Goal: Navigation & Orientation: Find specific page/section

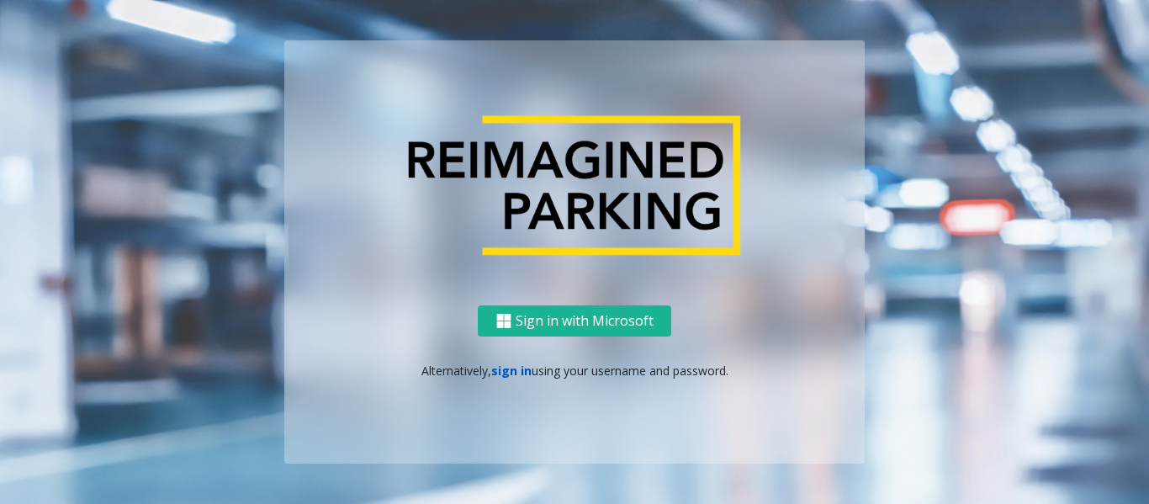
click at [498, 374] on link "sign in" at bounding box center [511, 370] width 40 height 16
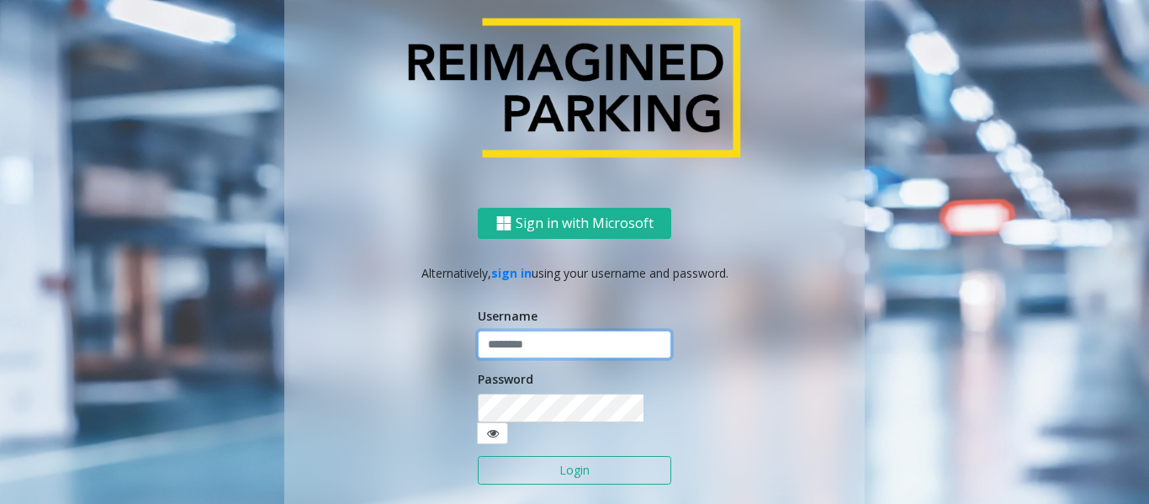
type input "******"
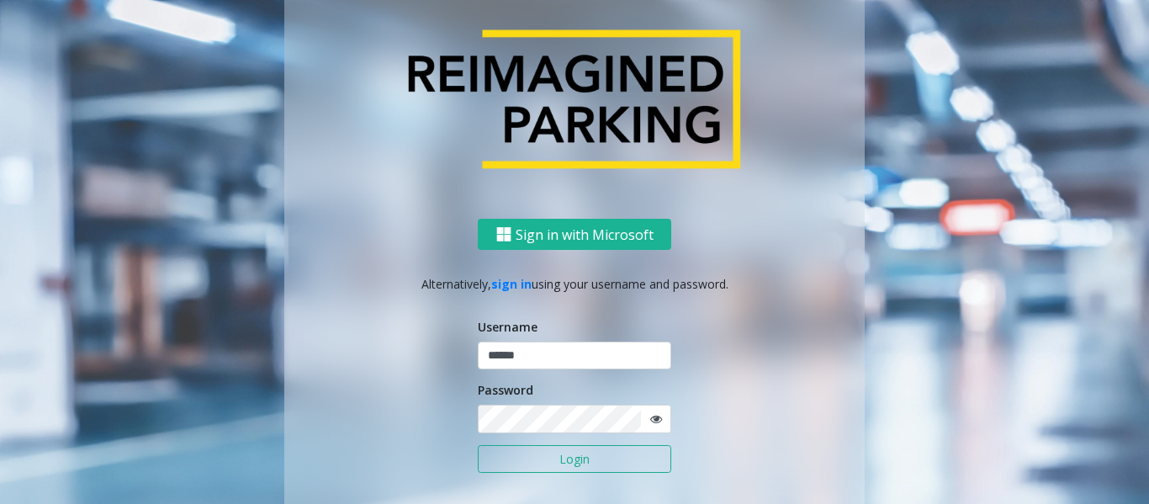
click at [542, 462] on button "Login" at bounding box center [574, 459] width 193 height 29
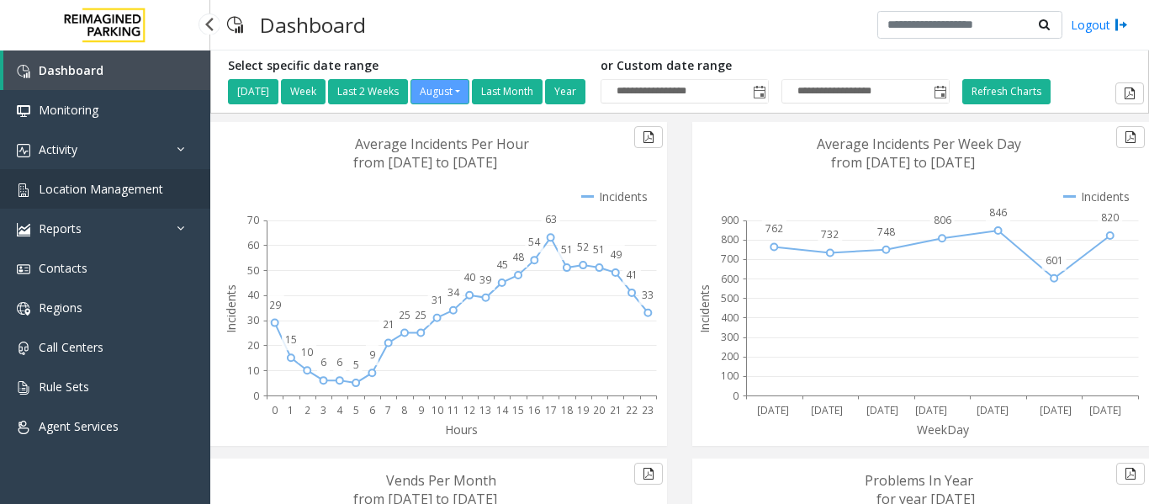
click at [140, 195] on span "Location Management" at bounding box center [101, 189] width 124 height 16
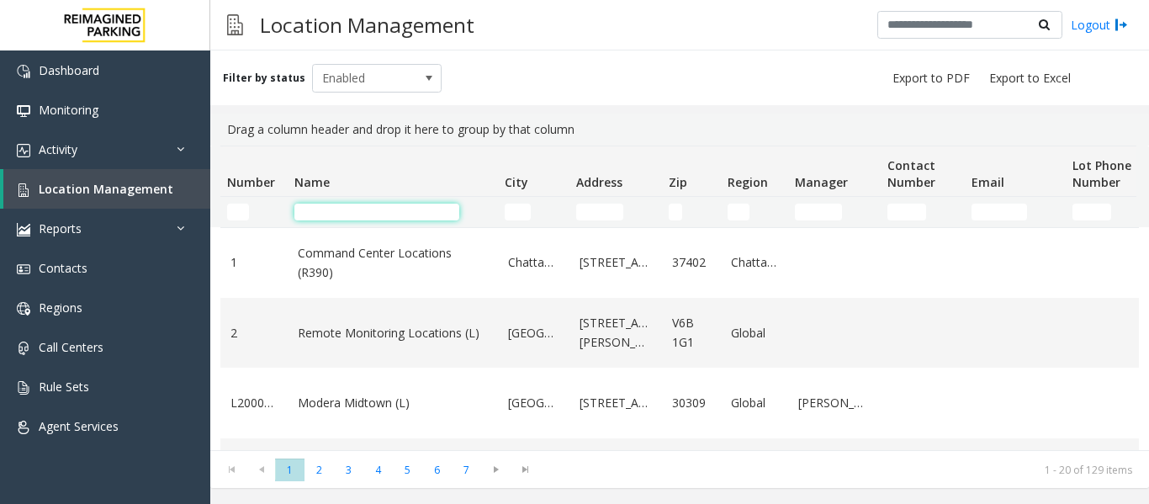
click at [401, 214] on input "Name Filter" at bounding box center [376, 211] width 165 height 17
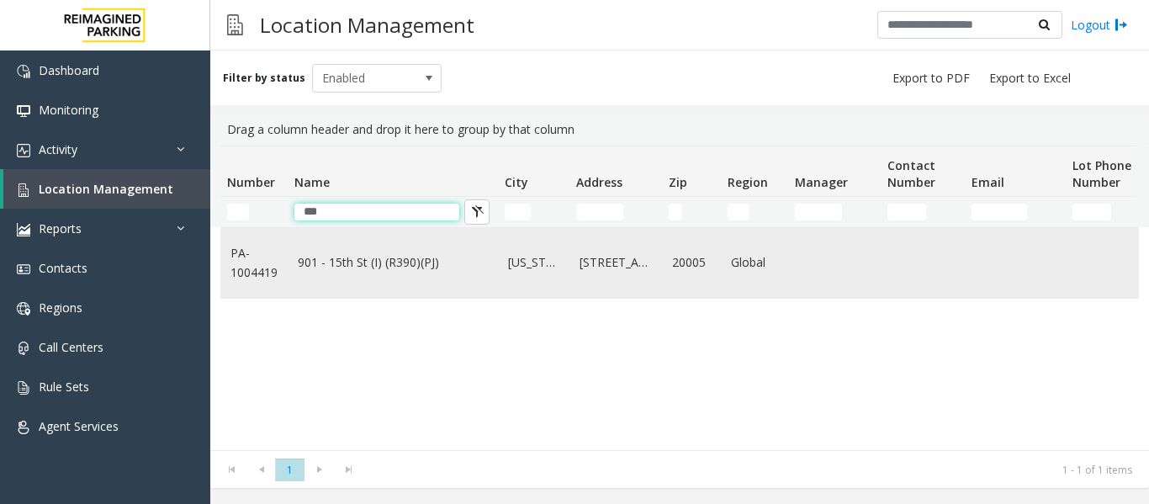
type input "***"
click at [399, 260] on link "901 - 15th St (I) (R390)(PJ)" at bounding box center [393, 262] width 190 height 18
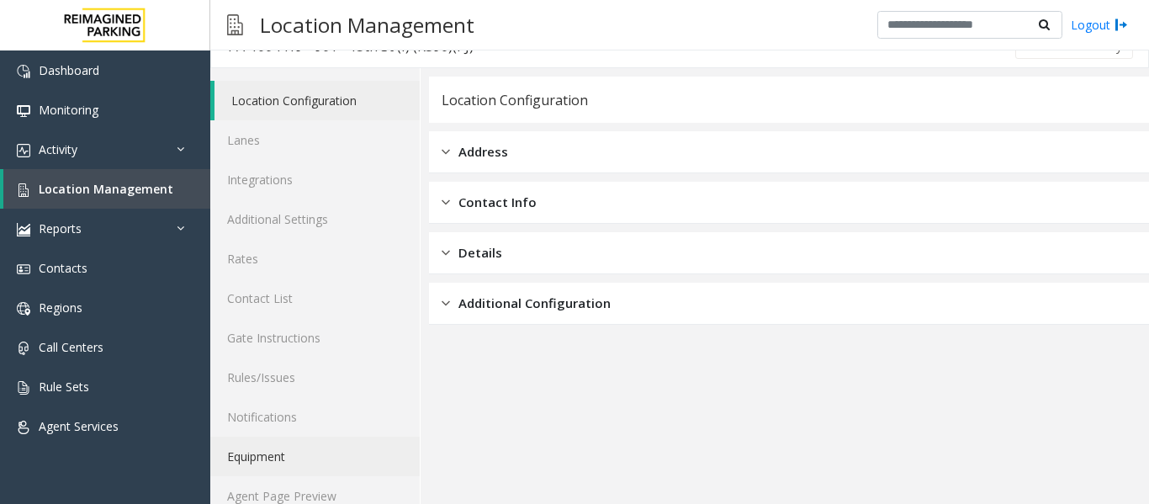
scroll to position [50, 0]
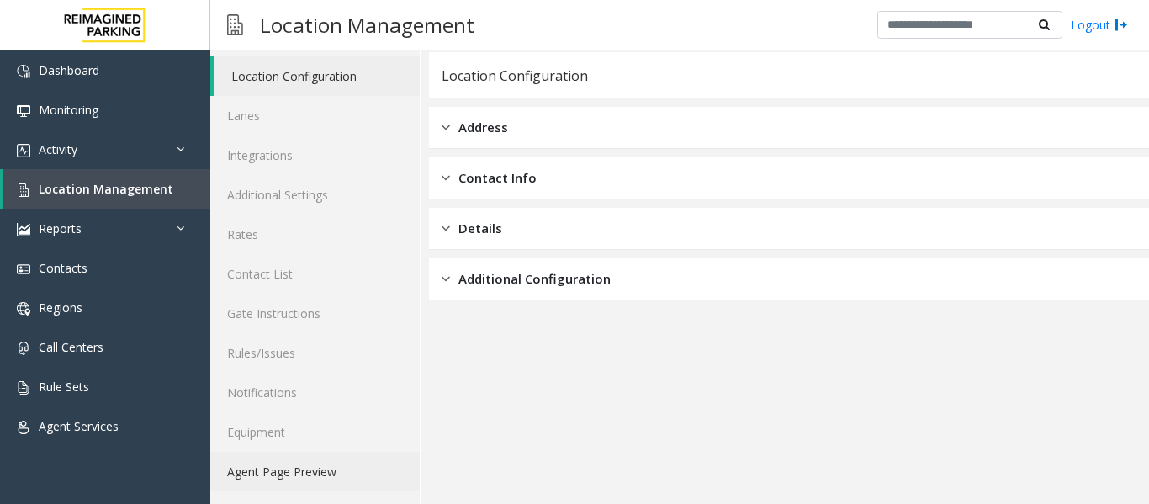
click at [294, 478] on link "Agent Page Preview" at bounding box center [314, 472] width 209 height 40
click at [288, 474] on link "Agent Page Preview" at bounding box center [314, 472] width 209 height 40
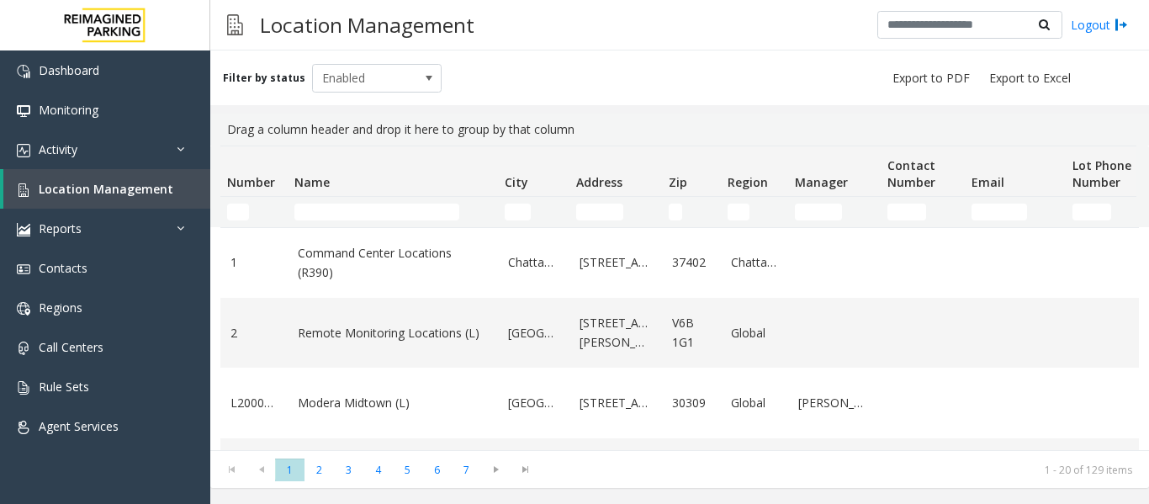
click at [385, 203] on td "Name Filter" at bounding box center [393, 212] width 210 height 30
click at [391, 213] on input "Name Filter" at bounding box center [376, 211] width 165 height 17
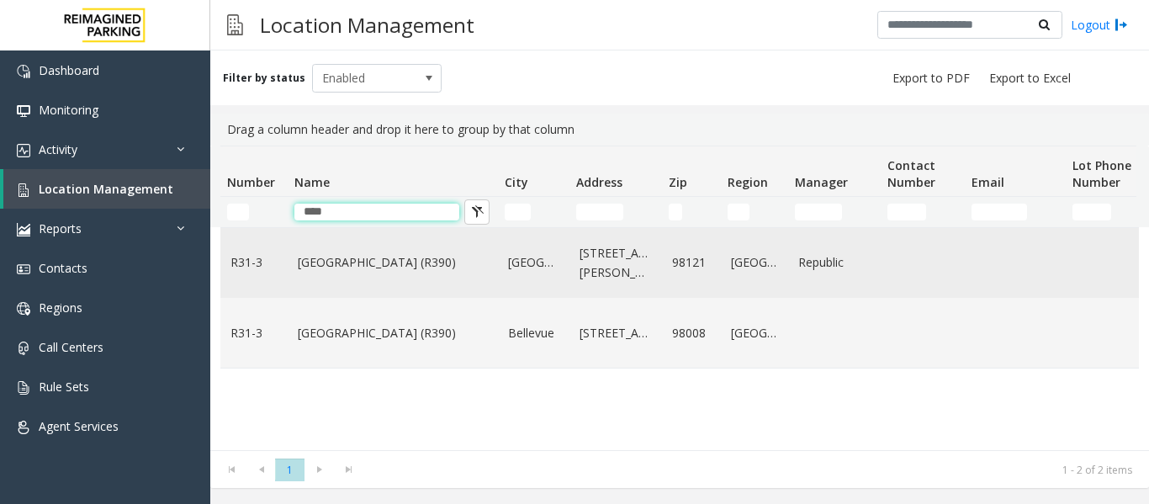
type input "****"
click at [350, 262] on link "[GEOGRAPHIC_DATA] (R390)" at bounding box center [393, 262] width 190 height 18
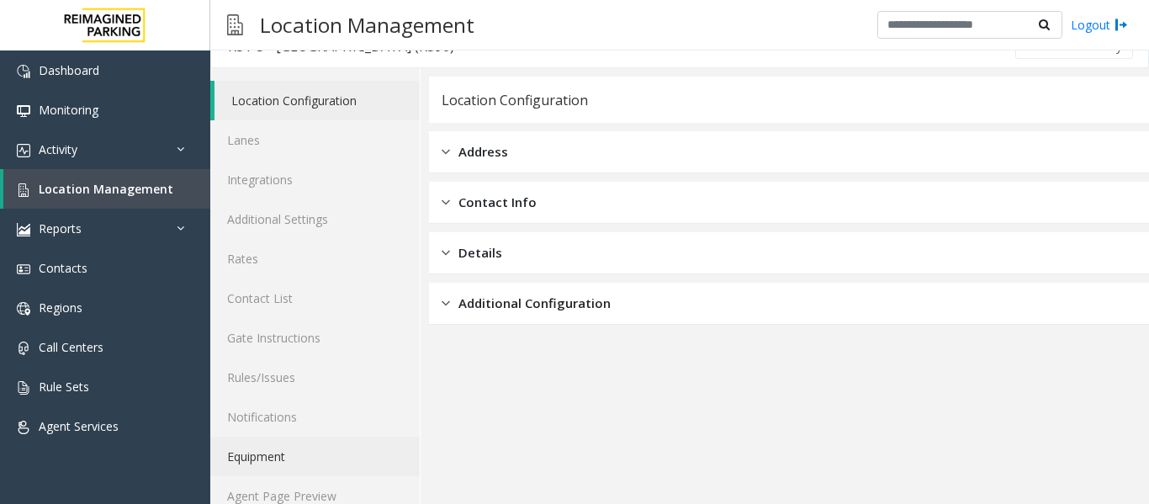
scroll to position [50, 0]
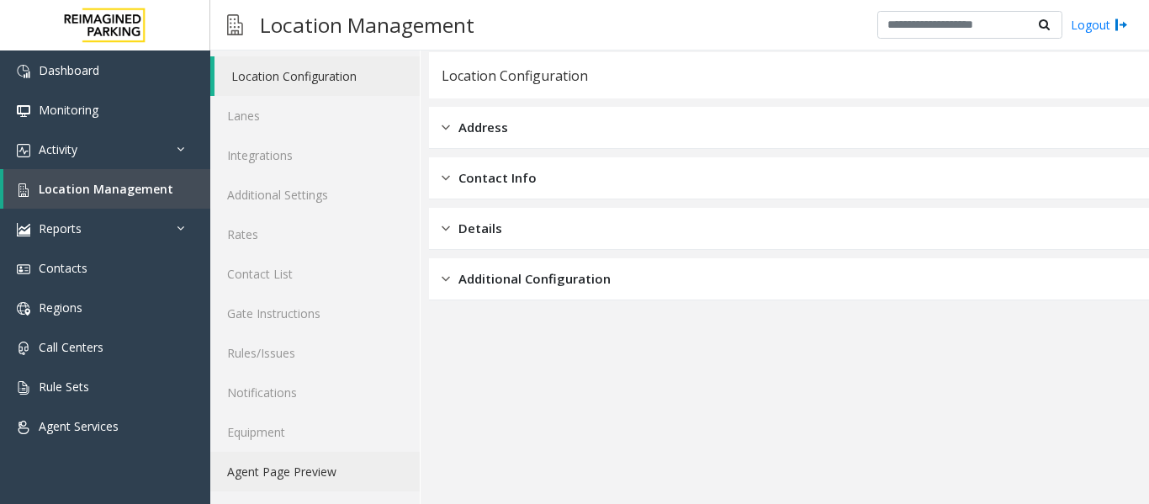
click at [327, 468] on link "Agent Page Preview" at bounding box center [314, 472] width 209 height 40
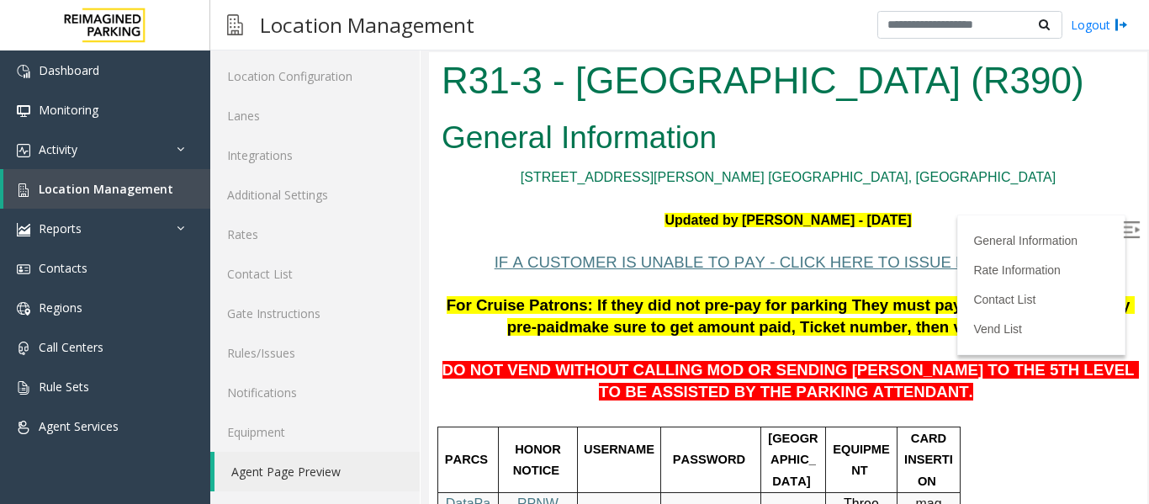
click at [1120, 235] on label at bounding box center [1132, 231] width 25 height 25
drag, startPoint x: 578, startPoint y: 75, endPoint x: 1019, endPoint y: 101, distance: 442.2
click at [1019, 101] on h1 "R31-3 - [GEOGRAPHIC_DATA] (R390)" at bounding box center [787, 81] width 693 height 52
copy h1 "[GEOGRAPHIC_DATA] (R390)"
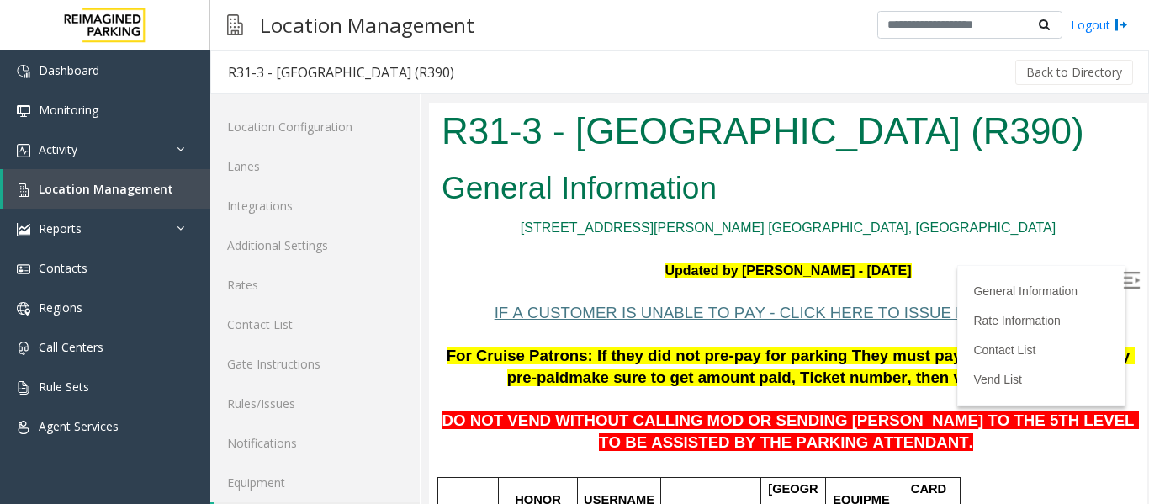
drag, startPoint x: 563, startPoint y: 130, endPoint x: 1038, endPoint y: 143, distance: 474.4
click at [1038, 143] on h1 "R31-3 - [GEOGRAPHIC_DATA] (R390)" at bounding box center [787, 131] width 693 height 52
drag, startPoint x: 570, startPoint y: 127, endPoint x: 1057, endPoint y: 129, distance: 486.9
click at [1057, 129] on h1 "R31-3 - [GEOGRAPHIC_DATA] (R390)" at bounding box center [787, 131] width 693 height 52
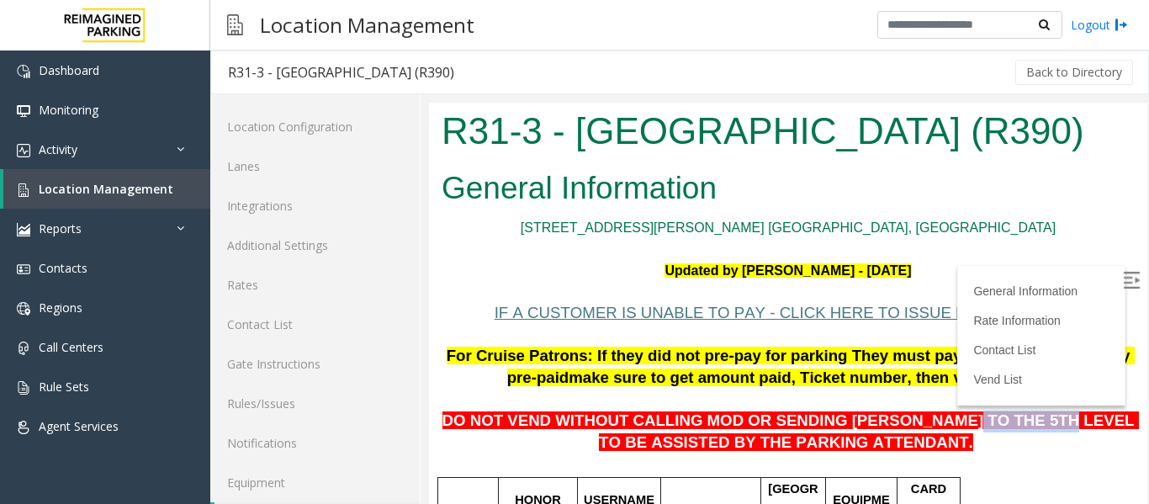
drag, startPoint x: 903, startPoint y: 420, endPoint x: 975, endPoint y: 425, distance: 72.5
click at [975, 425] on span "DO NOT VEND WITHOUT CALLING MOD OR SENDING [PERSON_NAME] TO THE 5TH LEVEL TO BE…" at bounding box center [790, 431] width 696 height 40
click at [77, 198] on link "Location Management" at bounding box center [106, 189] width 207 height 40
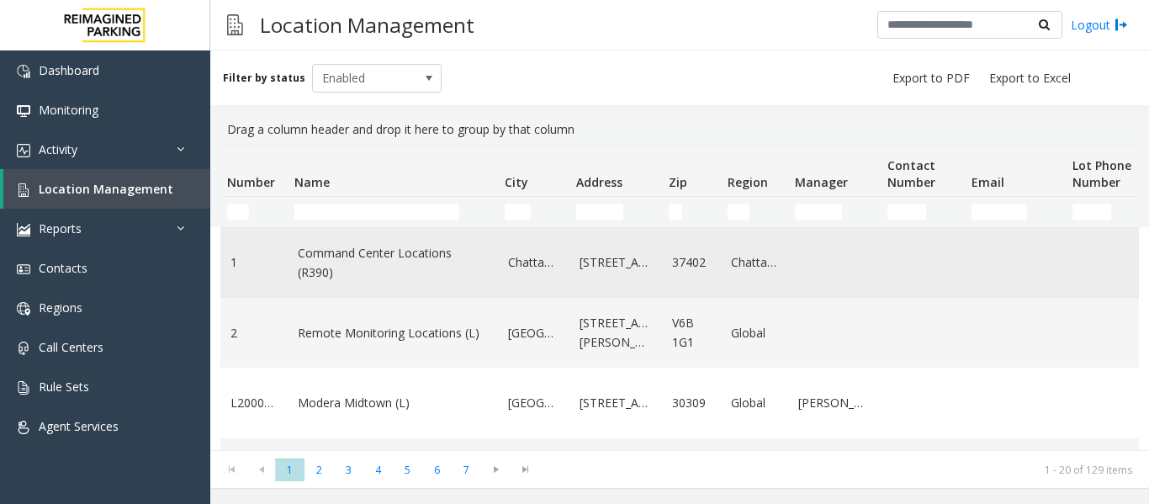
click at [324, 228] on td "Command Center Locations (R390)" at bounding box center [393, 263] width 210 height 70
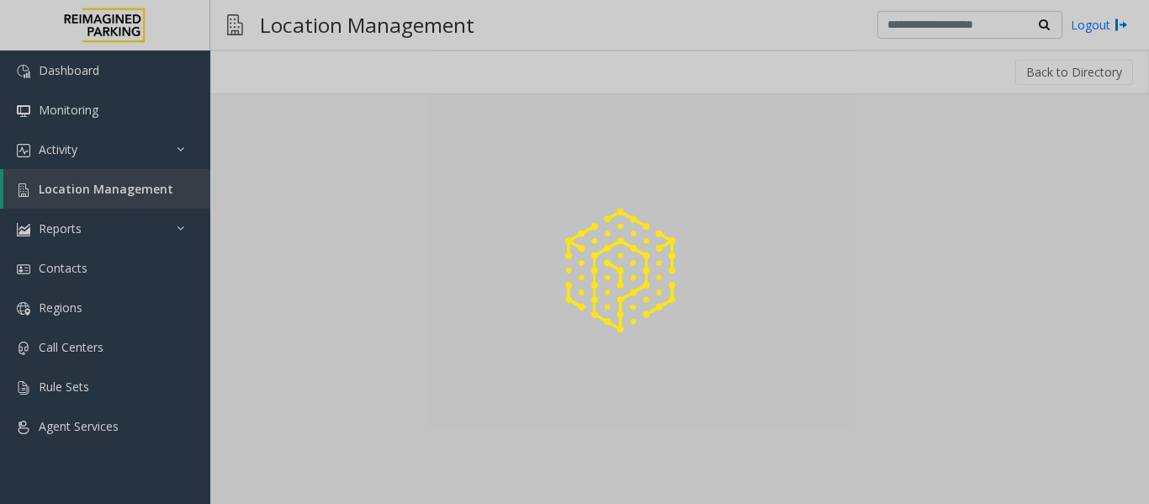
click at [323, 214] on div at bounding box center [574, 252] width 1149 height 504
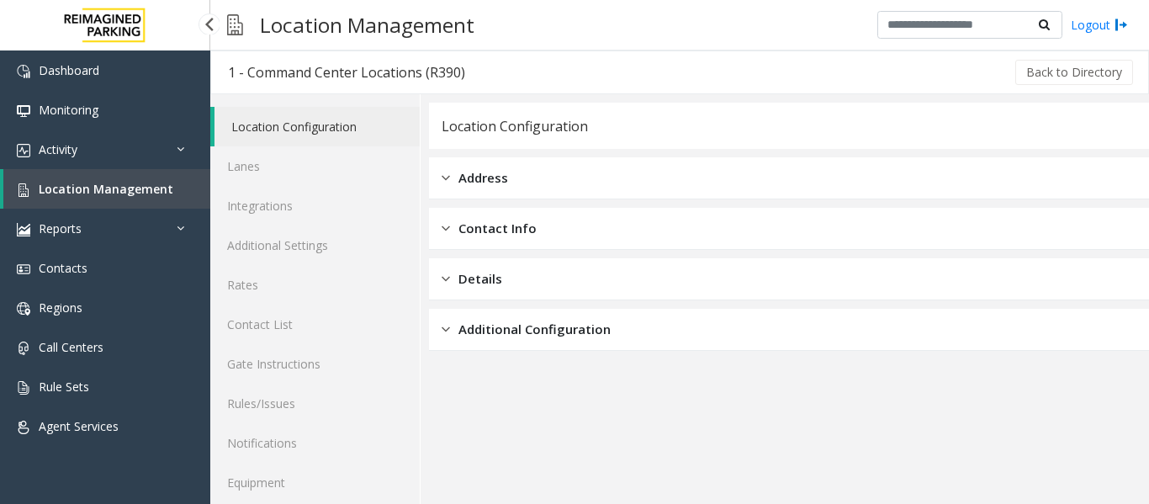
click at [82, 189] on span "Location Management" at bounding box center [106, 189] width 135 height 16
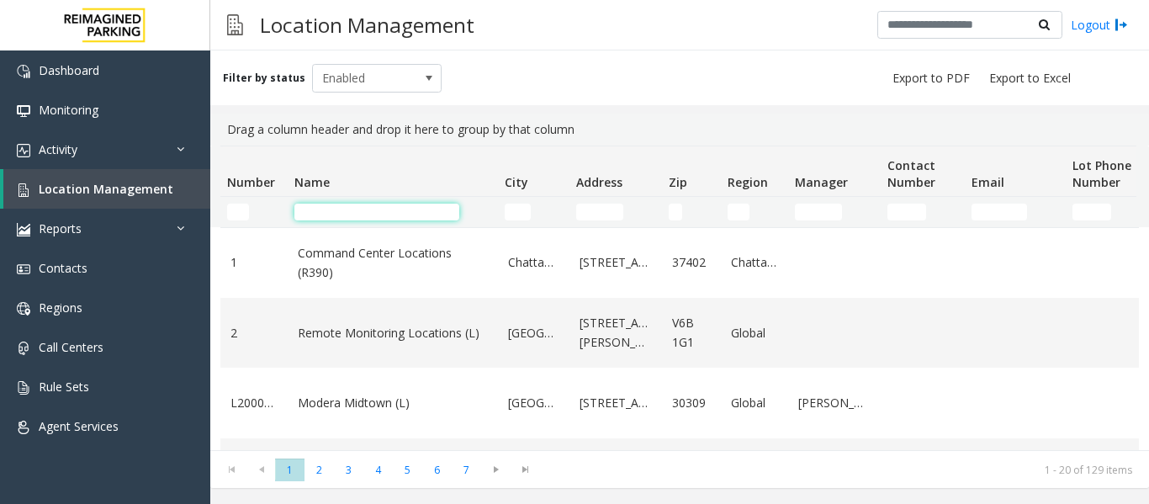
click at [339, 215] on input "Name Filter" at bounding box center [376, 211] width 165 height 17
type input "*"
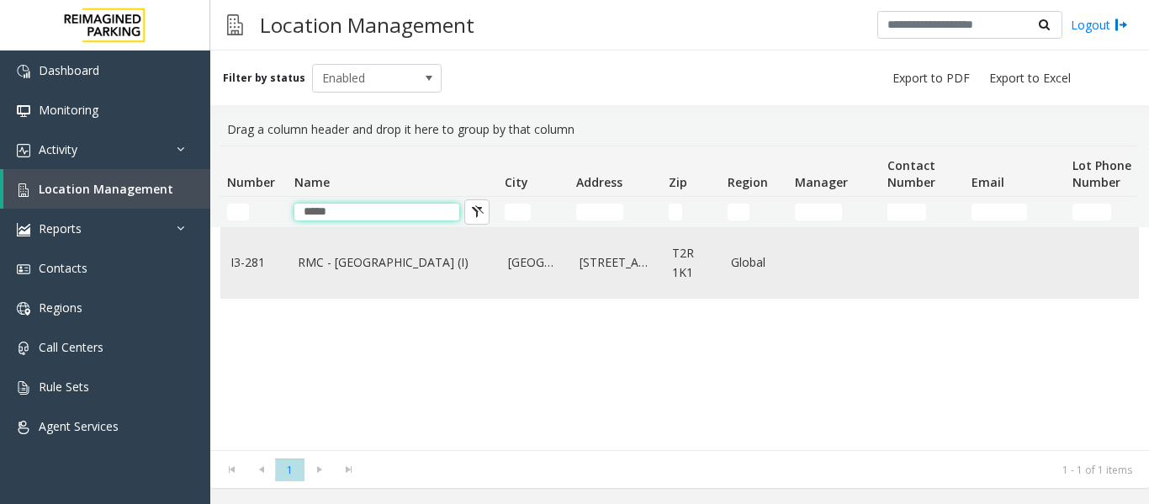
type input "*****"
click at [350, 260] on link "RMC - Mount Royal Village (I)" at bounding box center [393, 262] width 190 height 18
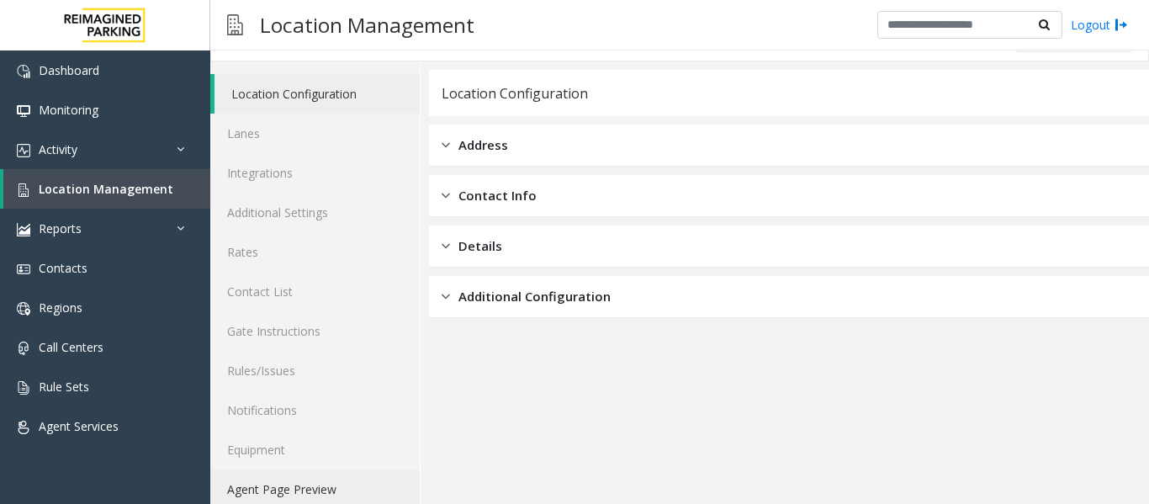
scroll to position [50, 0]
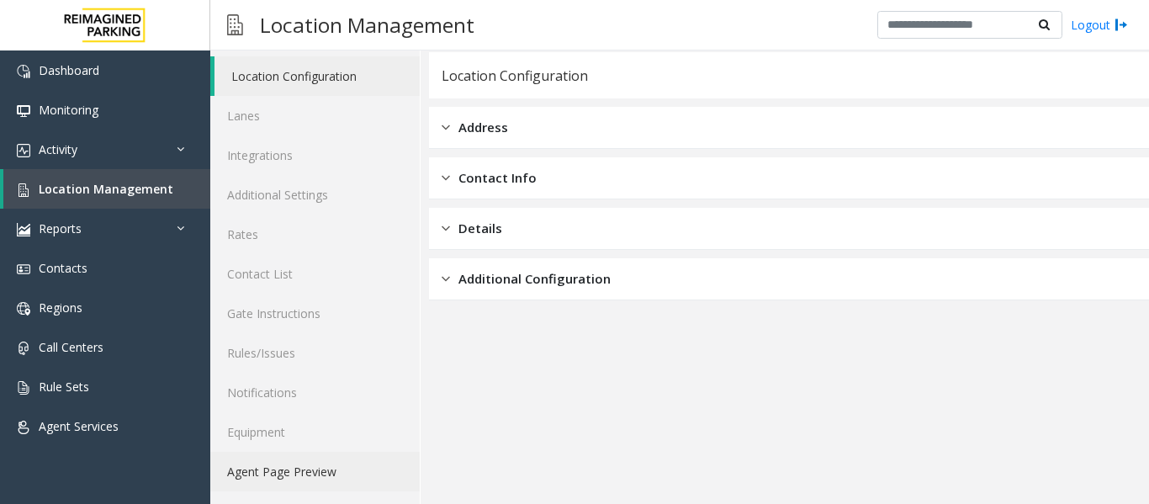
click at [287, 468] on link "Agent Page Preview" at bounding box center [314, 472] width 209 height 40
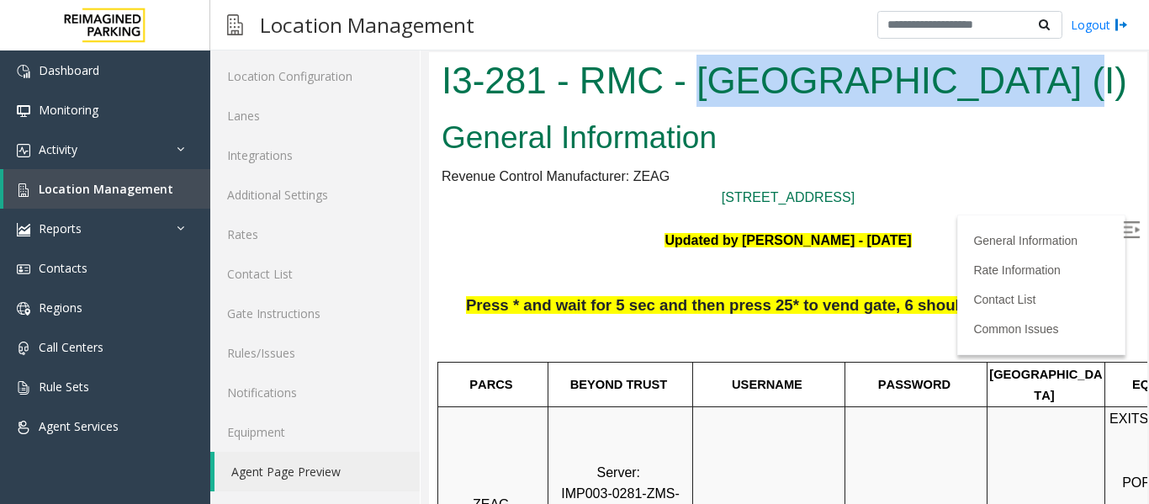
drag, startPoint x: 700, startPoint y: 77, endPoint x: 1021, endPoint y: 99, distance: 321.1
click at [1021, 99] on h1 "I3-281 - RMC - Mount Royal Village (I)" at bounding box center [787, 81] width 693 height 52
click at [1123, 230] on img at bounding box center [1131, 229] width 17 height 17
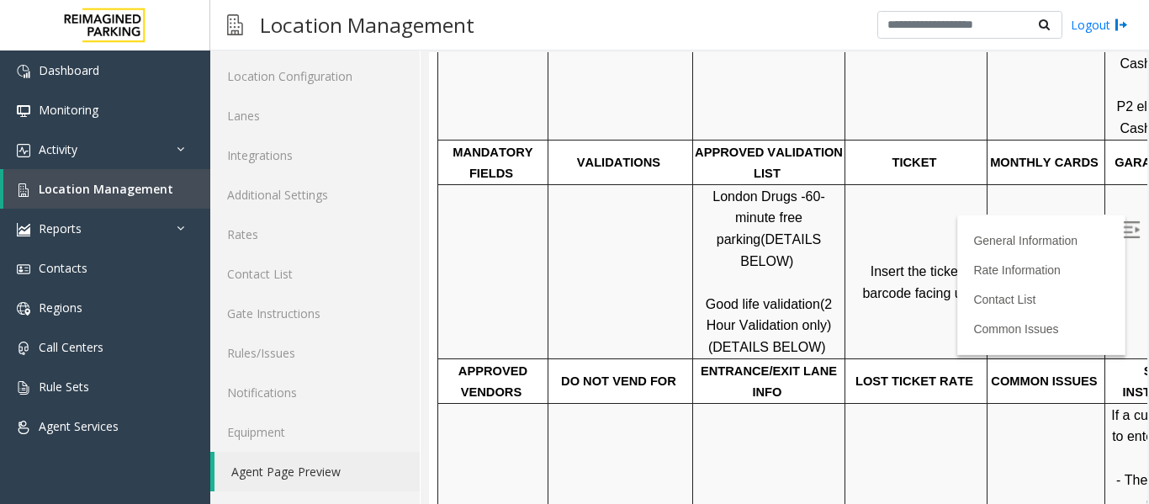
scroll to position [505, 0]
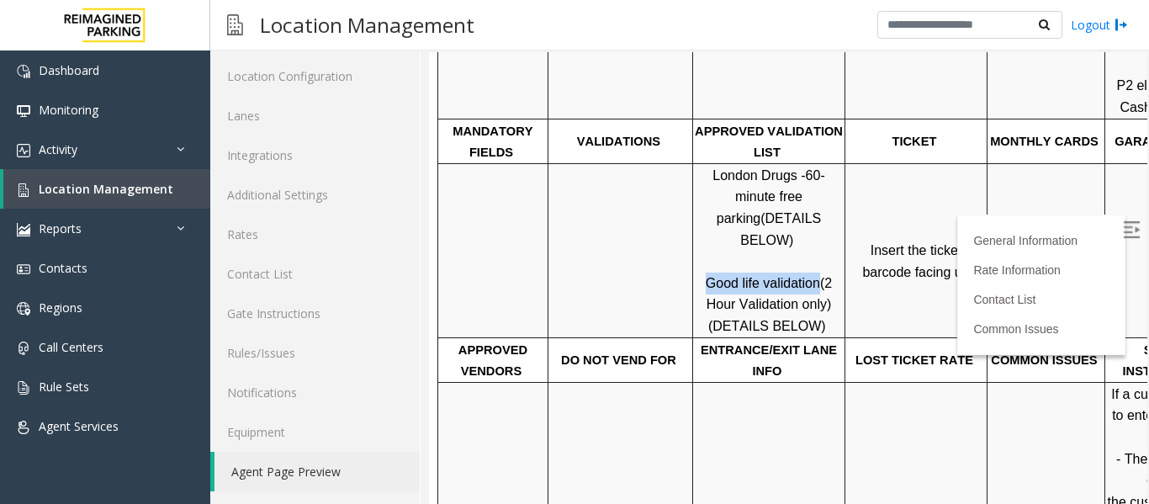
drag, startPoint x: 704, startPoint y: 241, endPoint x: 795, endPoint y: 240, distance: 90.8
click at [810, 248] on p "London Drugs - 60-minute free parking (DETAILS BELOW) Good life validation (2 H…" at bounding box center [769, 251] width 150 height 172
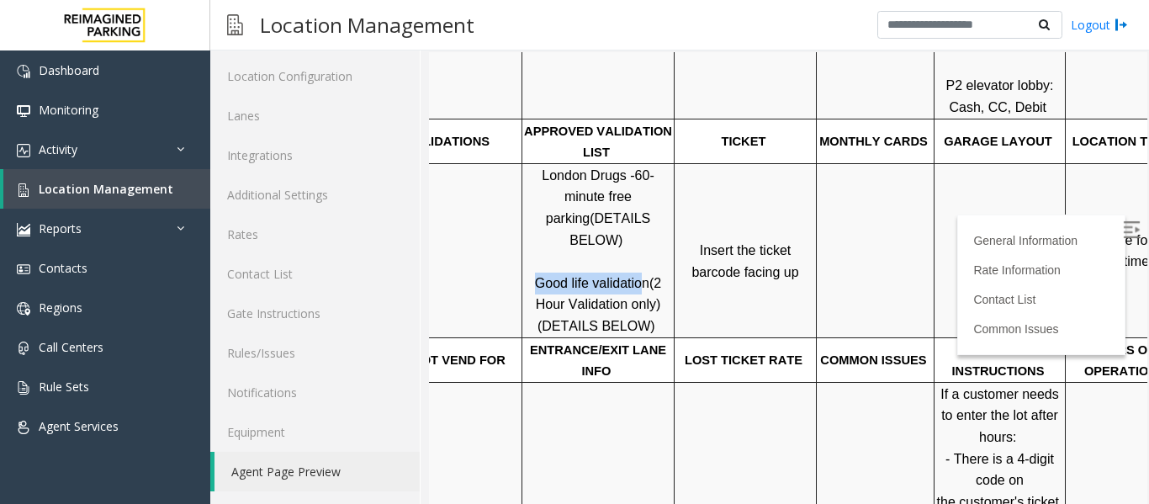
scroll to position [505, 237]
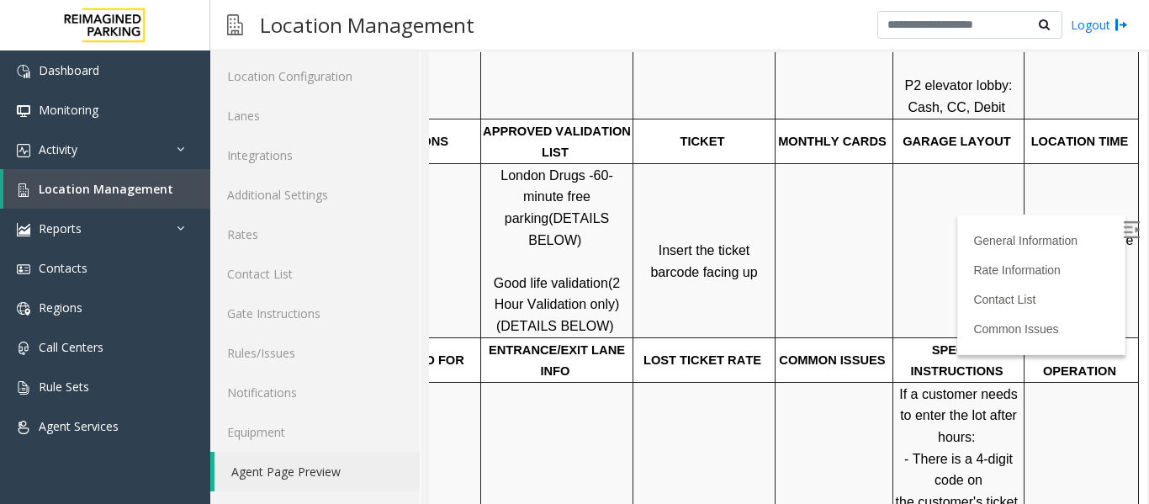
click at [1031, 233] on span "Click Here for the local time" at bounding box center [1083, 251] width 108 height 36
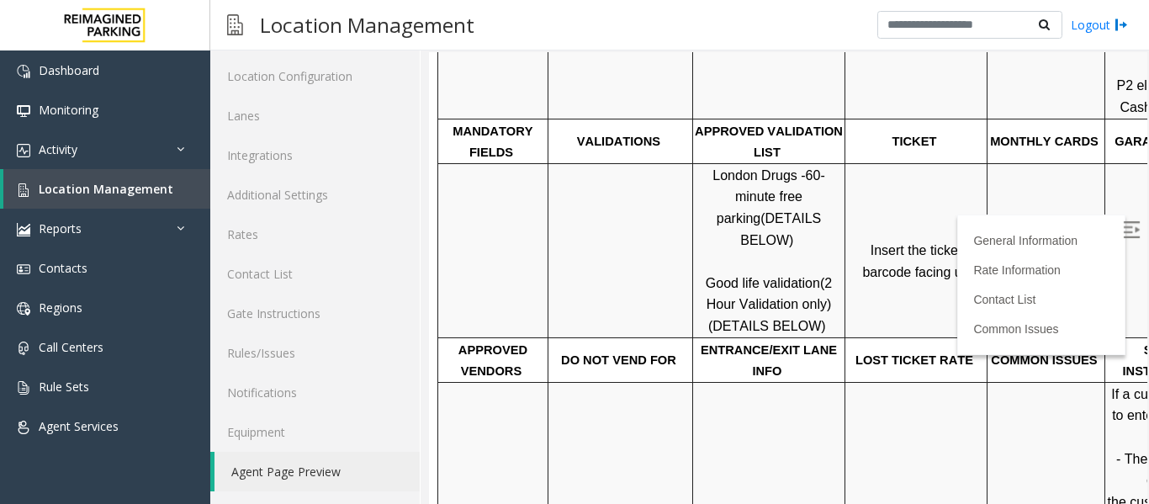
drag, startPoint x: 678, startPoint y: 496, endPoint x: 810, endPoint y: 517, distance: 133.7
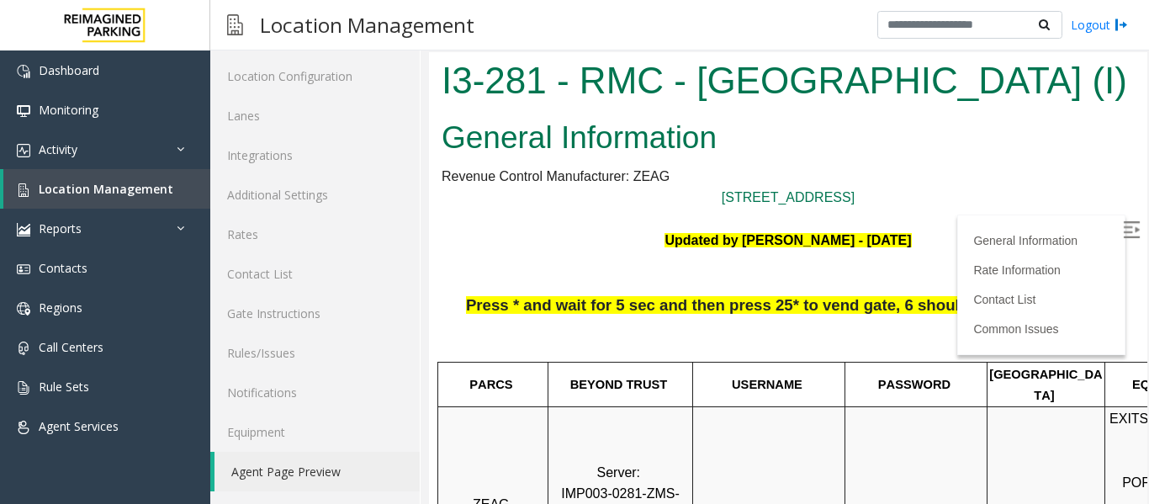
scroll to position [0, 0]
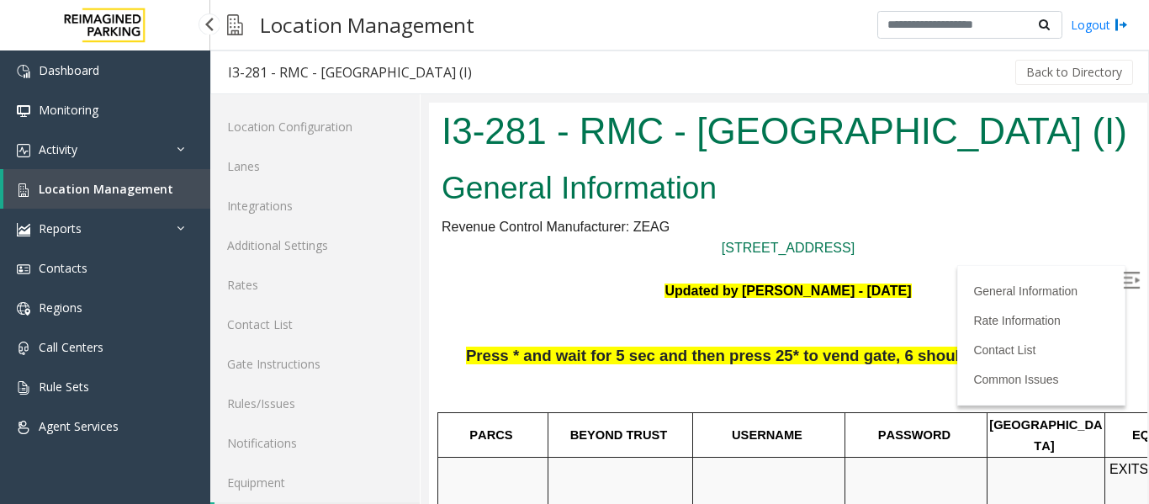
click at [114, 196] on span "Location Management" at bounding box center [106, 189] width 135 height 16
